Goal: Task Accomplishment & Management: Use online tool/utility

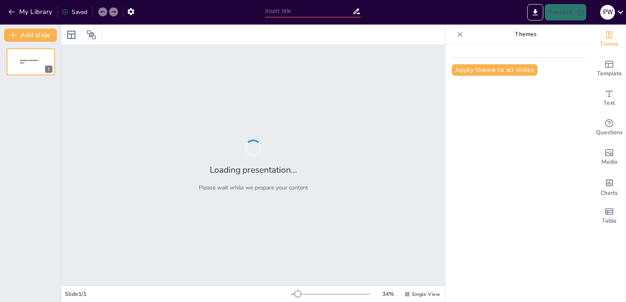
type input "Belajar dan Berkembang: Meningkatkan Keterampilan Relawan"
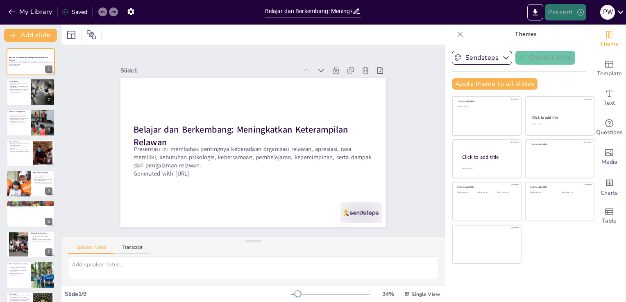
click at [565, 16] on button "Present" at bounding box center [564, 12] width 41 height 16
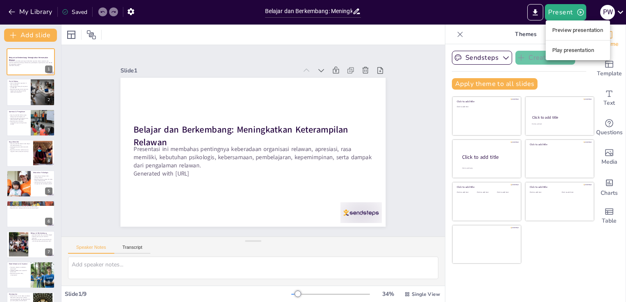
click at [563, 28] on li "Preview presentation" at bounding box center [577, 30] width 64 height 13
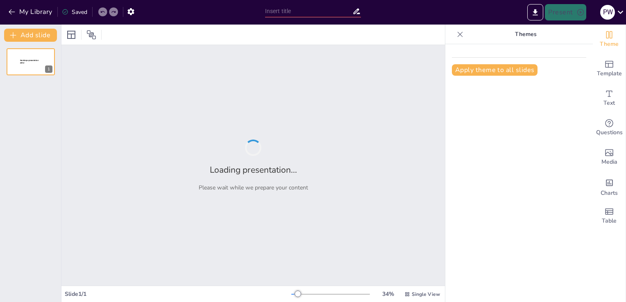
type input "Belajar dan Berkembang: Meningkatkan Keterampilan Relawan"
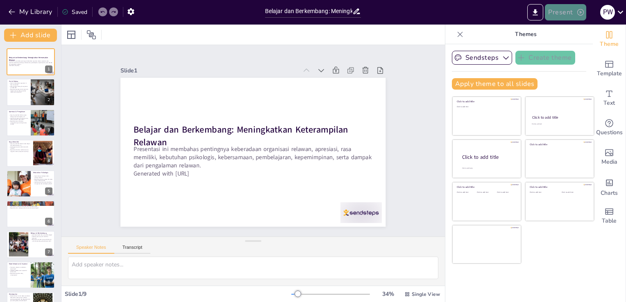
click at [562, 11] on button "Present" at bounding box center [564, 12] width 41 height 16
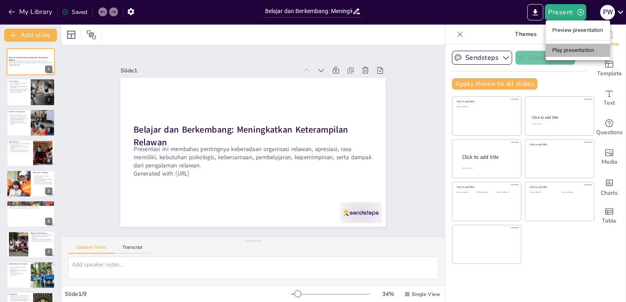
click at [565, 48] on li "Play presentation" at bounding box center [577, 50] width 64 height 13
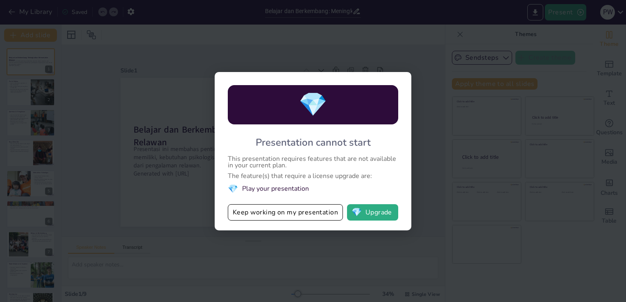
click at [426, 62] on div "💎 Presentation cannot start This presentation requires features that are not av…" at bounding box center [313, 151] width 626 height 302
click at [311, 213] on button "Keep working on my presentation" at bounding box center [285, 212] width 115 height 16
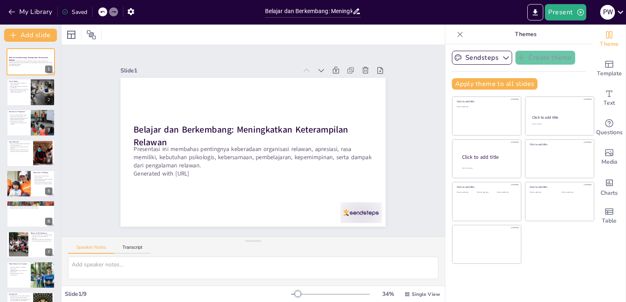
click at [79, 11] on div "Saved" at bounding box center [74, 12] width 25 height 8
click at [128, 9] on icon "button" at bounding box center [130, 11] width 9 height 9
click at [44, 102] on div at bounding box center [42, 93] width 49 height 28
type textarea "Keberadaan organisasi relawan memberikan harapan bagi masyarakat yang membutuhk…"
